Goal: Information Seeking & Learning: Learn about a topic

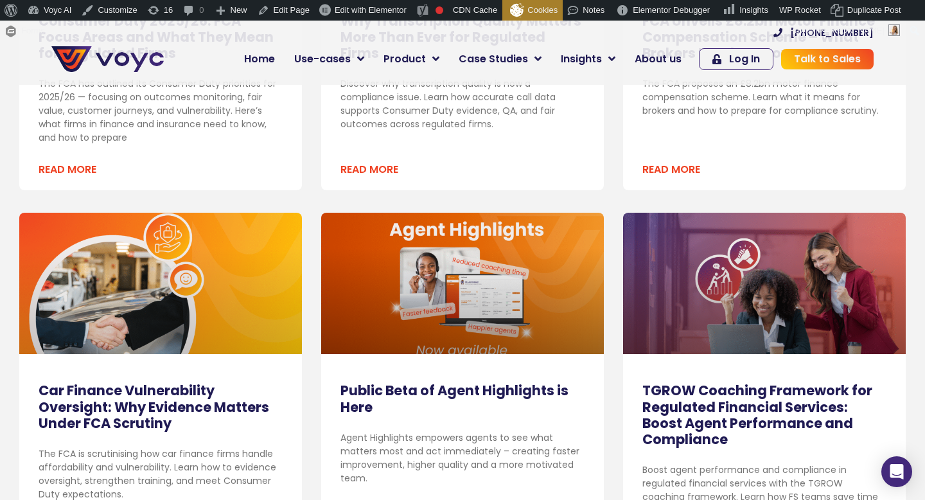
scroll to position [227, 0]
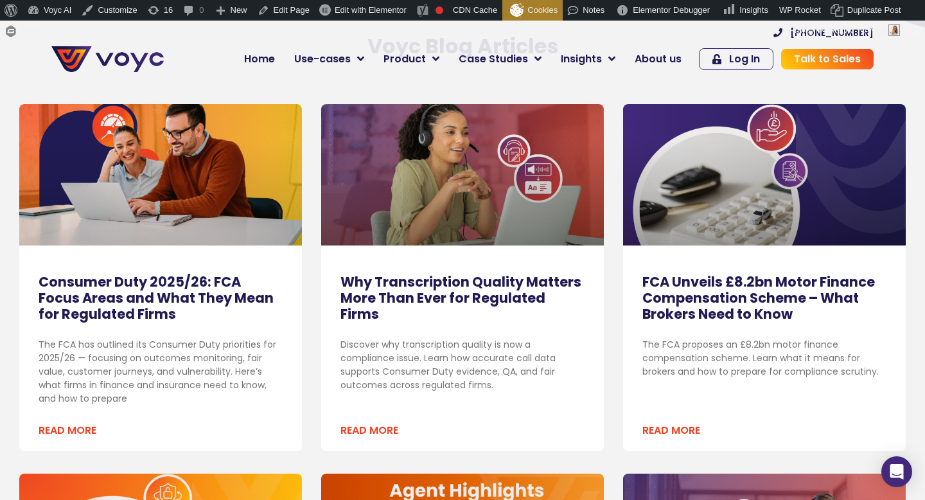
click at [145, 300] on link "Consumer Duty 2025/26: FCA Focus Areas and What They Mean for Regulated Firms" at bounding box center [156, 297] width 235 height 51
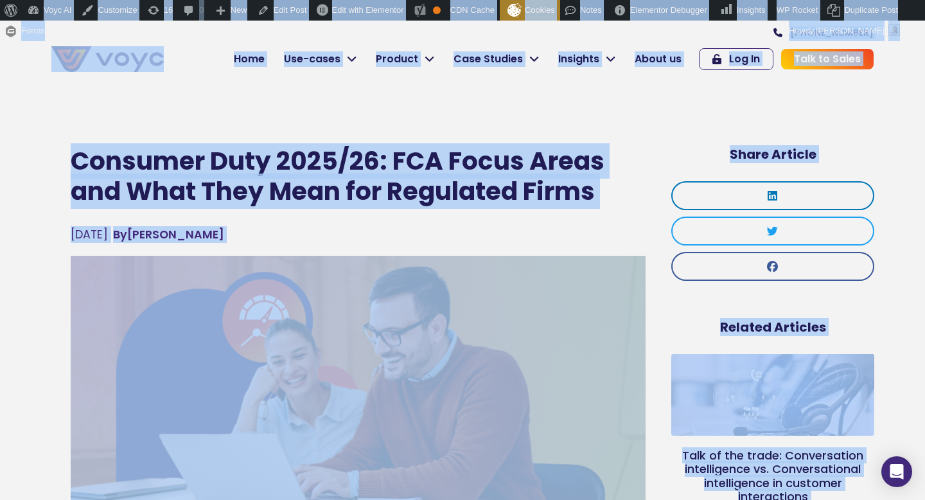
scroll to position [1, 0]
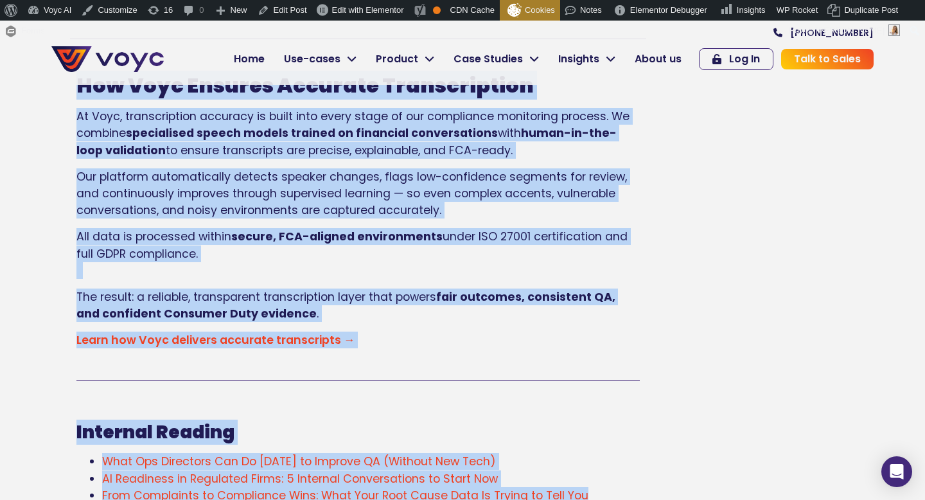
scroll to position [3123, 0]
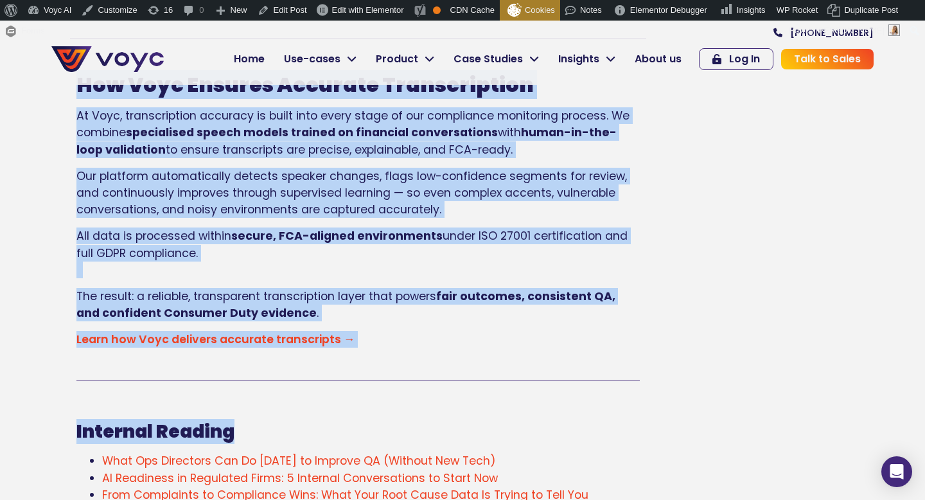
drag, startPoint x: 56, startPoint y: 160, endPoint x: 603, endPoint y: 422, distance: 606.8
copy div "Consumer Duty 2025/26: FCA Focus Areas and What They Mean for Regulated Firms O…"
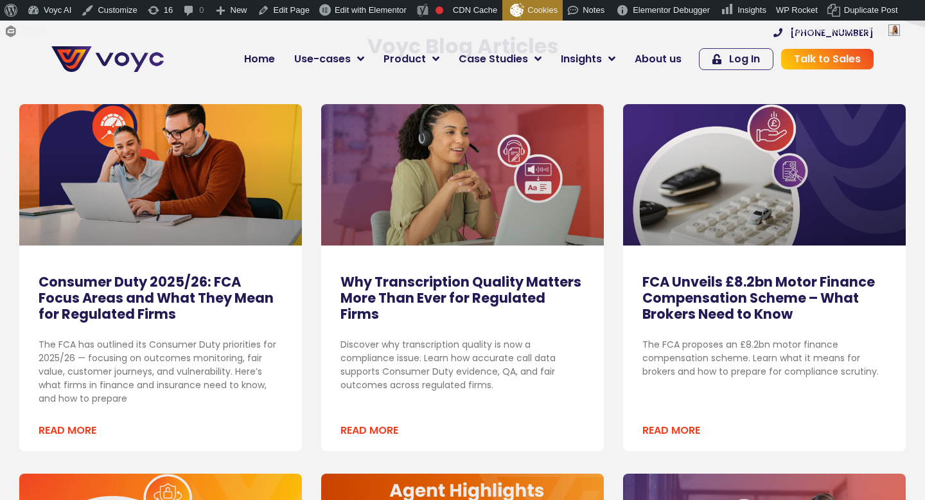
click at [465, 294] on link "Why Transcription Quality Matters More Than Ever for Regulated Firms" at bounding box center [461, 297] width 241 height 51
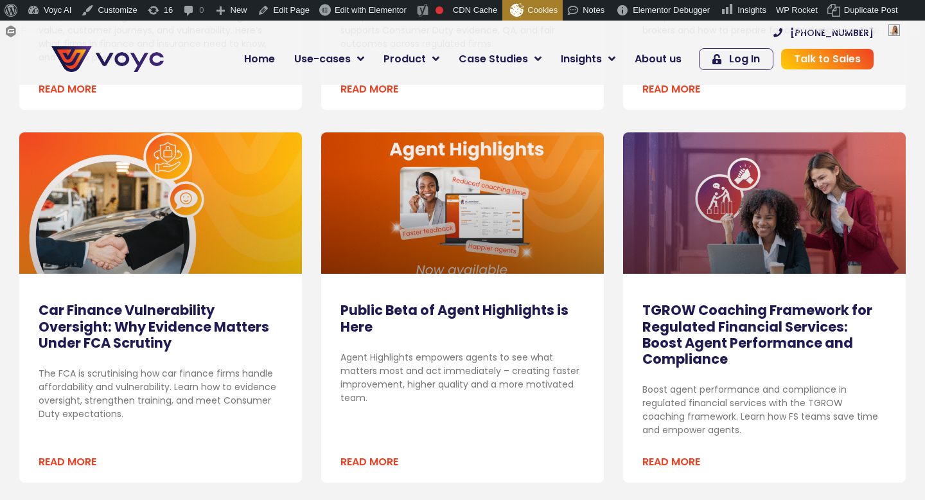
click at [192, 323] on link "Car Finance Vulnerability Oversight: Why Evidence Matters Under FCA Scrutiny" at bounding box center [154, 326] width 231 height 51
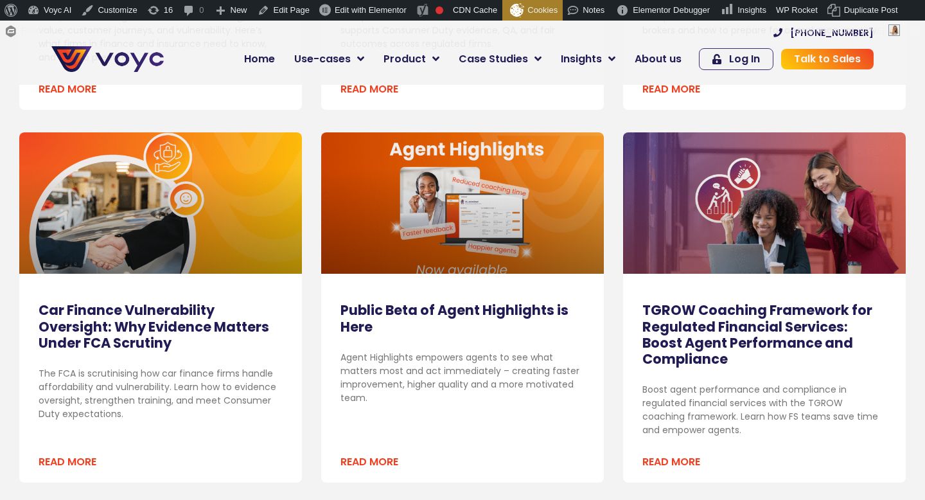
click at [659, 328] on link "TGROW Coaching Framework for Regulated Financial Services: Boost Agent Performa…" at bounding box center [758, 334] width 230 height 67
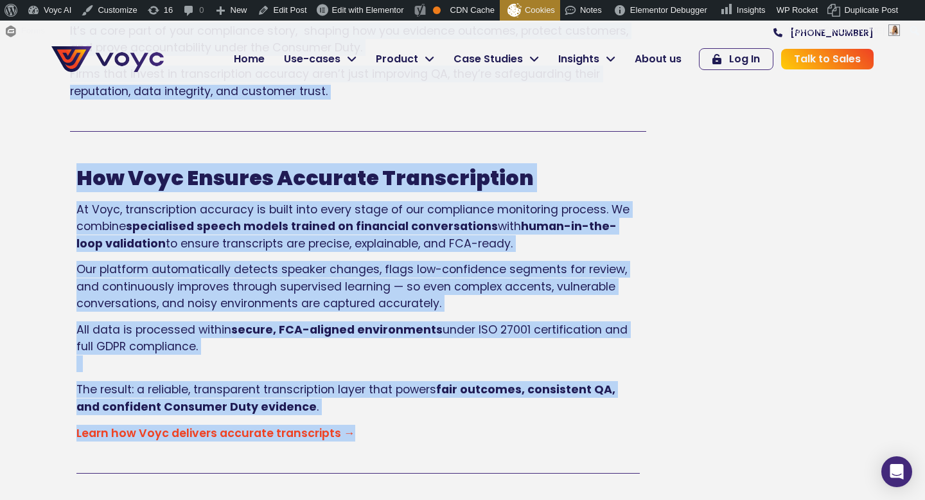
scroll to position [2740, 0]
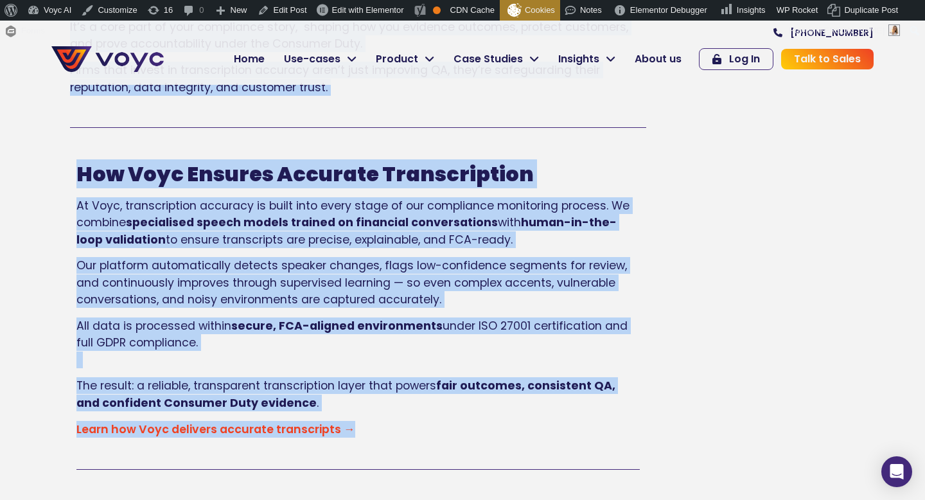
drag, startPoint x: 80, startPoint y: 157, endPoint x: 587, endPoint y: 490, distance: 607.4
copy div "Why Transcription Quality Matters More Than Ever for Regulated Firms October 9,…"
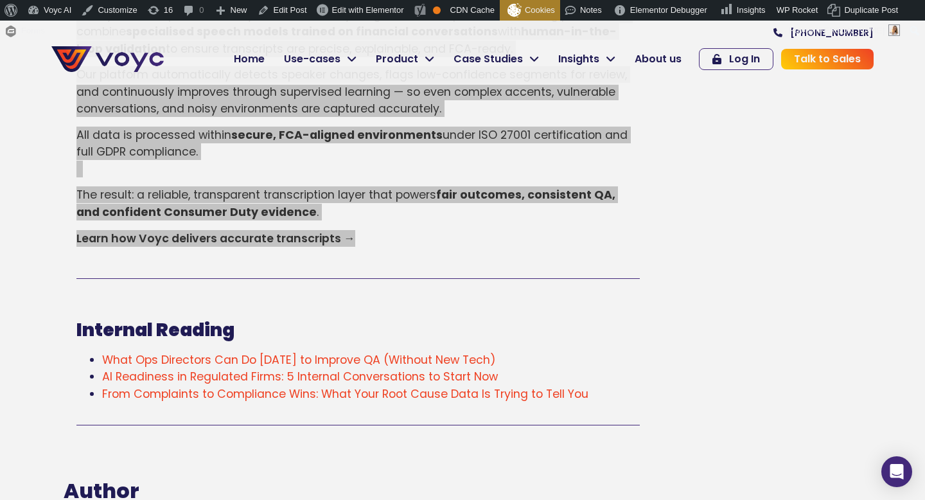
scroll to position [3049, 0]
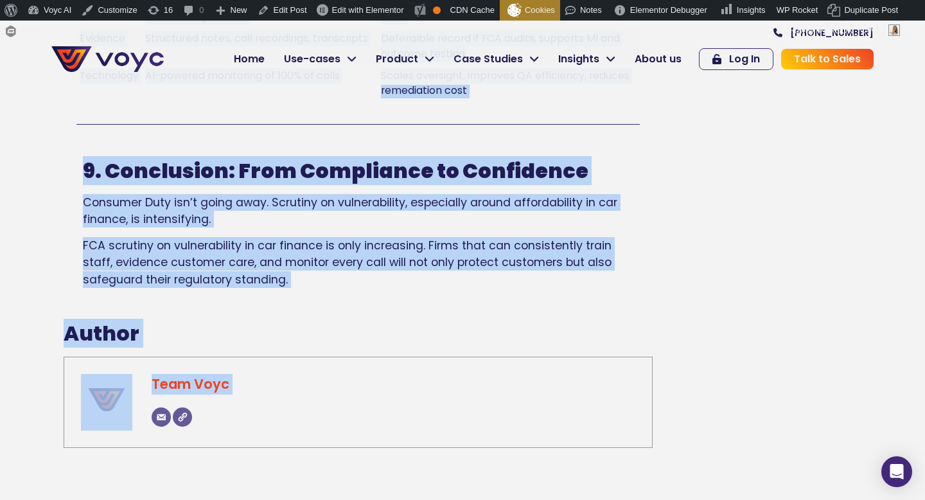
scroll to position [3897, 0]
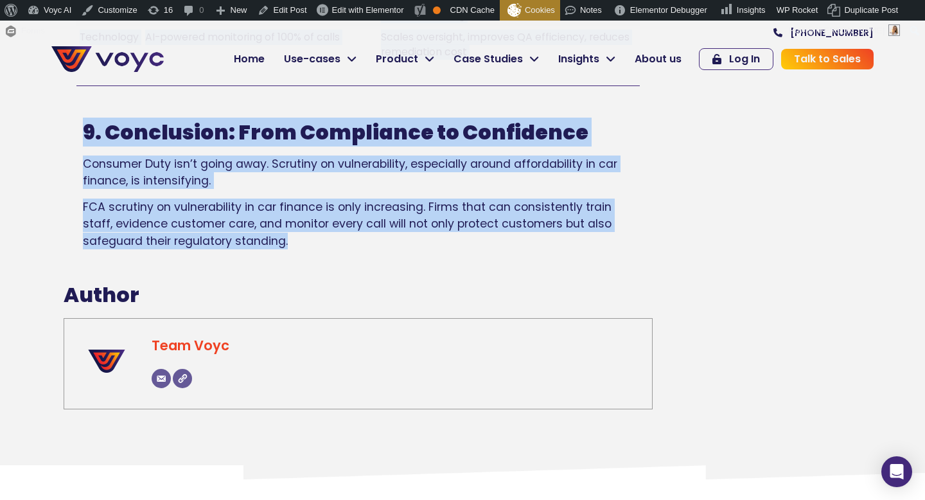
drag, startPoint x: 75, startPoint y: 159, endPoint x: 618, endPoint y: 276, distance: 555.6
copy div "Car Finance Vulnerability Oversight: Why Evidence Matters Under FCA Scrutiny Oc…"
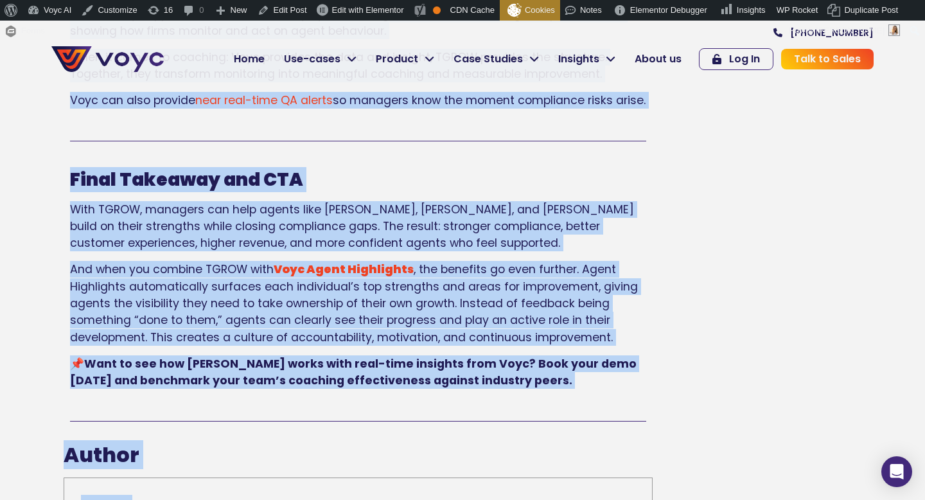
drag, startPoint x: 76, startPoint y: 163, endPoint x: 497, endPoint y: 497, distance: 536.5
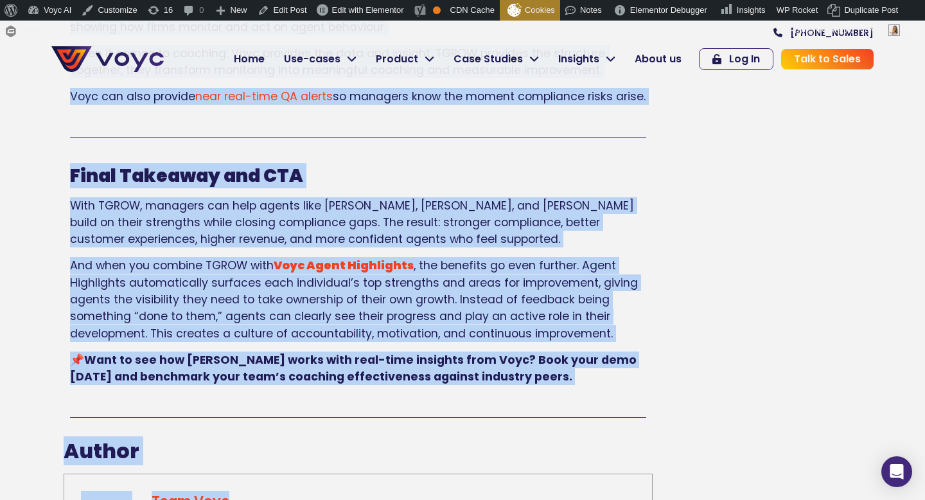
copy div "TGROW Coaching Framework for Regulated Financial Services: Boost Agent Performa…"
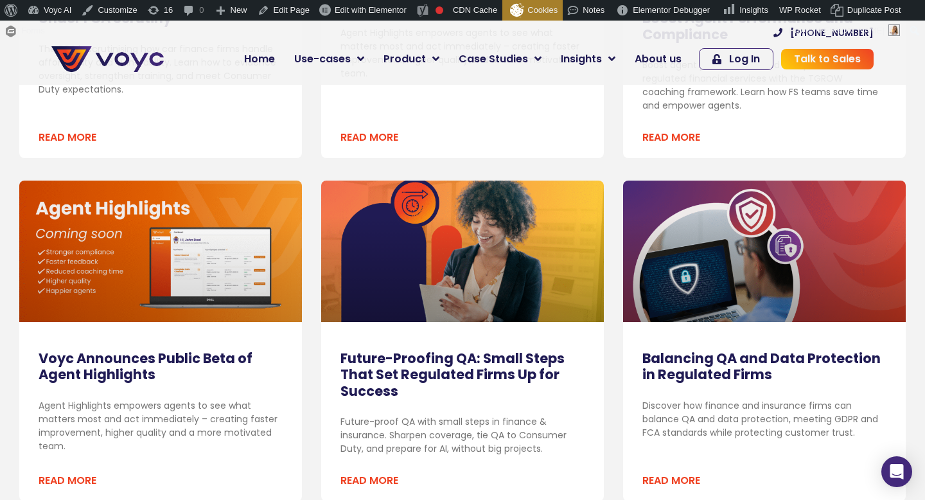
scroll to position [931, 0]
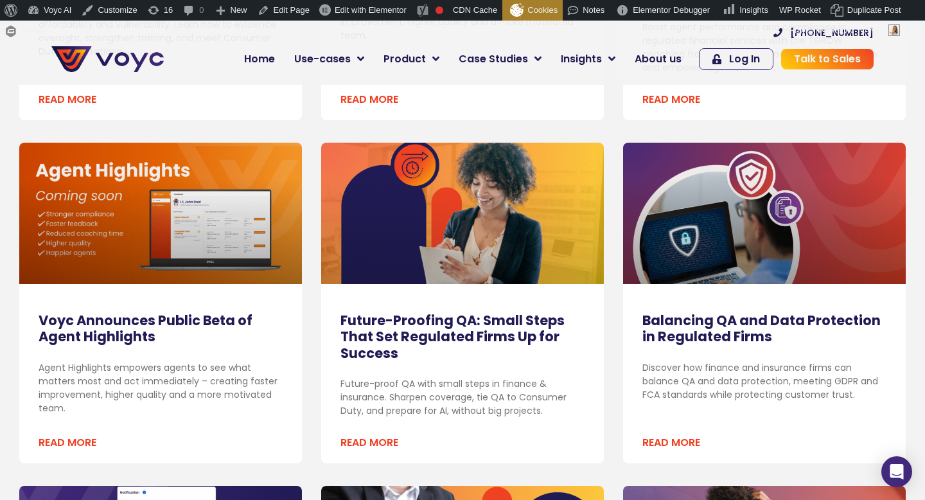
click at [362, 340] on link "Future-Proofing QA: Small Steps That Set Regulated Firms Up for Success" at bounding box center [453, 336] width 224 height 51
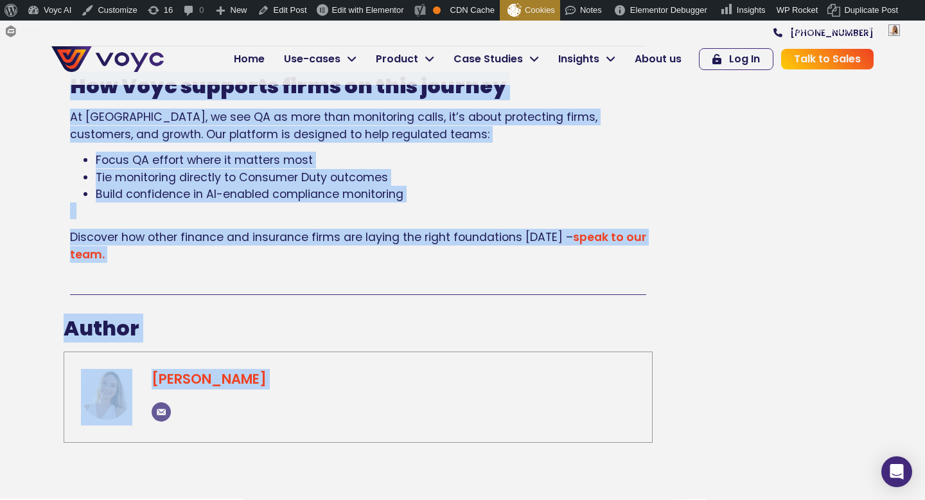
scroll to position [2278, 0]
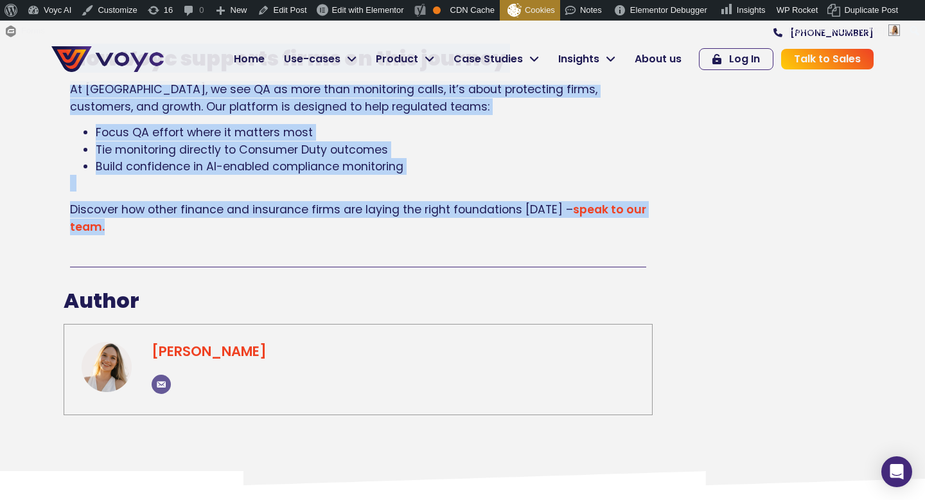
drag, startPoint x: 67, startPoint y: 154, endPoint x: 593, endPoint y: 225, distance: 530.5
copy div "Future-Proofing QA: Small Steps That Set Regulated Firms Up for Success Septemb…"
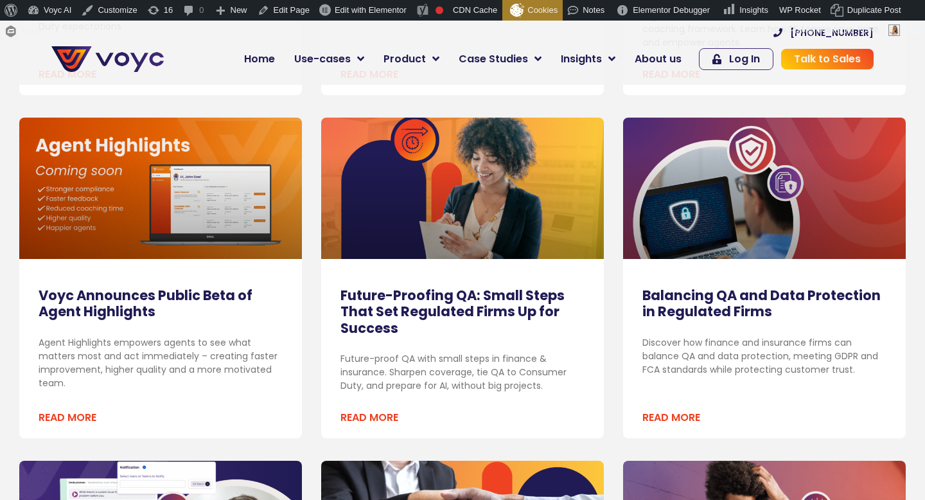
scroll to position [956, 0]
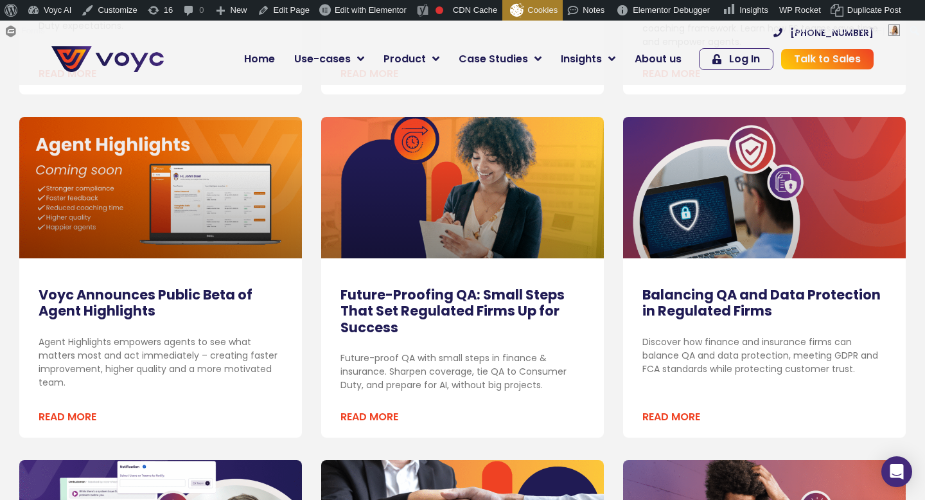
click at [697, 311] on link "Balancing QA and Data Protection in Regulated Firms" at bounding box center [762, 302] width 238 height 35
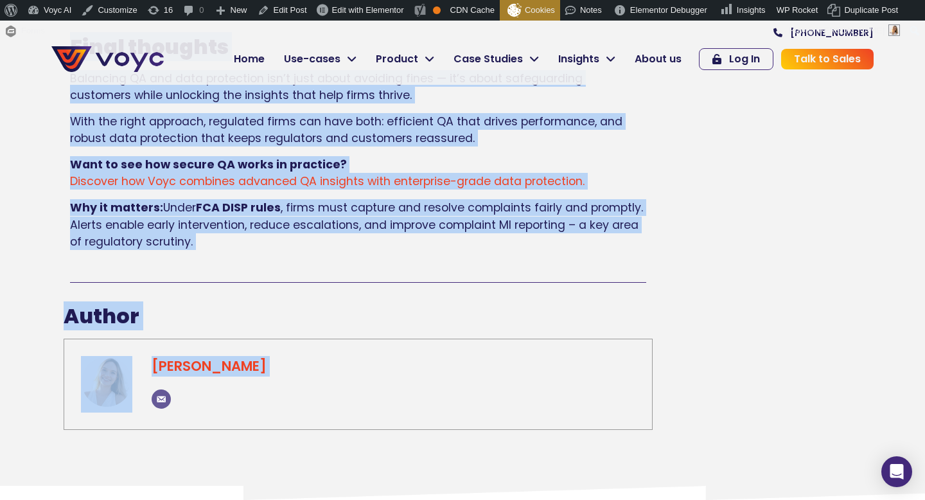
scroll to position [2585, 0]
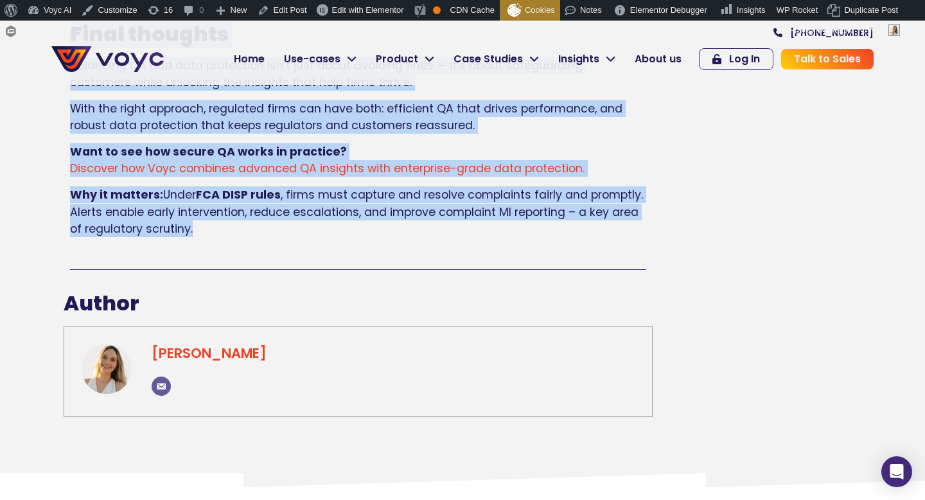
drag, startPoint x: 79, startPoint y: 156, endPoint x: 334, endPoint y: 174, distance: 255.8
copy div "loremips DO sit Amet Consectetu ad Elitseddo Eiusm Temporinc 9, 6666 Ut Labor E…"
